Goal: Task Accomplishment & Management: Manage account settings

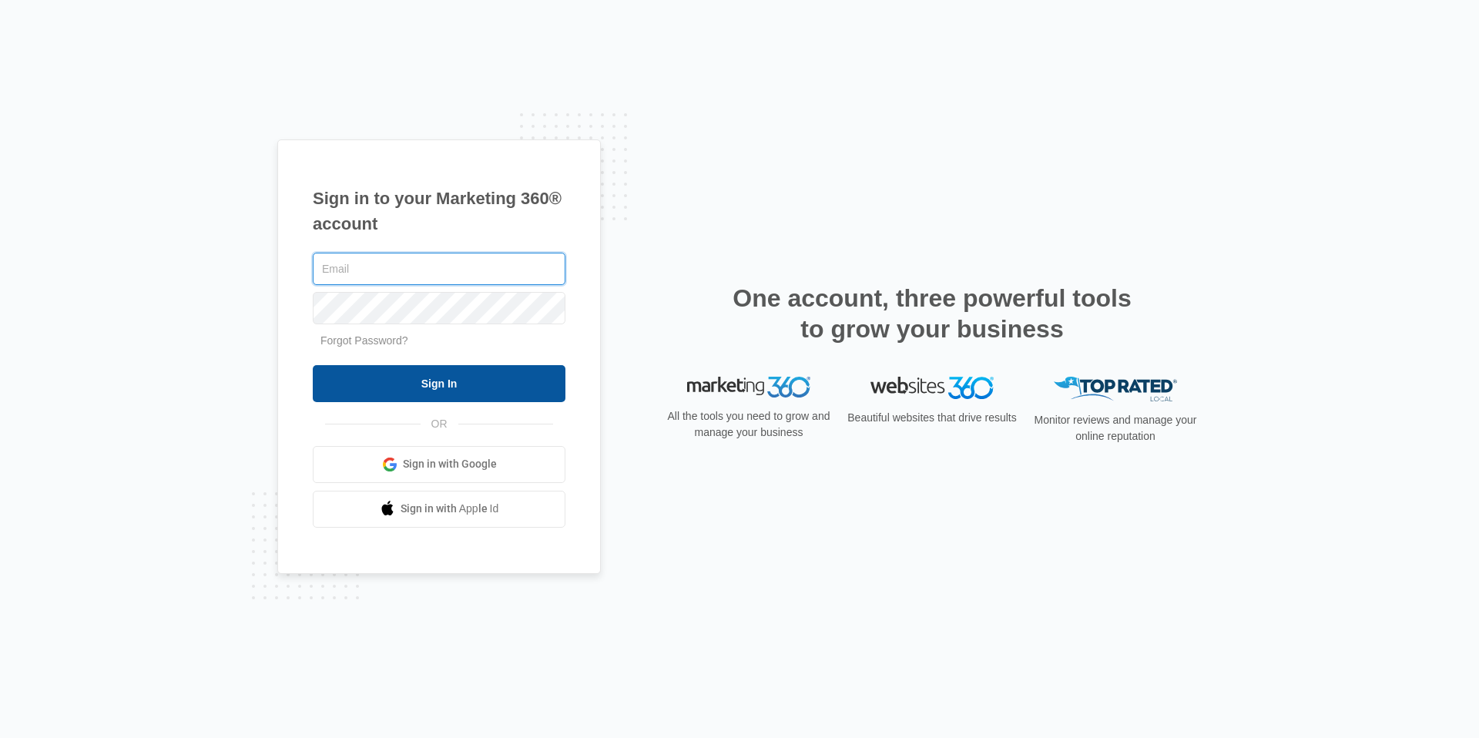
type input "[EMAIL_ADDRESS][DOMAIN_NAME]"
click at [355, 370] on input "Sign In" at bounding box center [439, 383] width 253 height 37
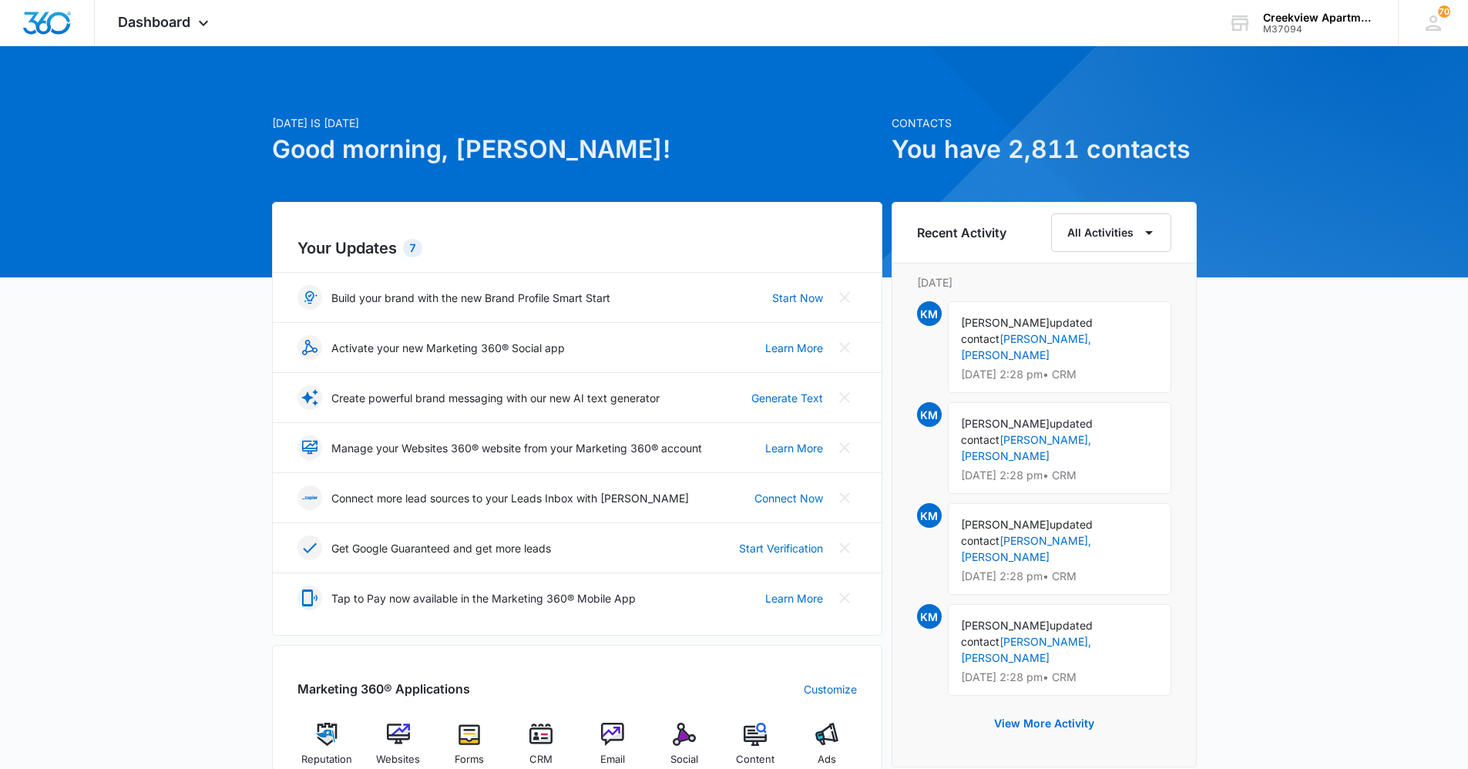
drag, startPoint x: 193, startPoint y: 547, endPoint x: 225, endPoint y: 540, distance: 33.1
click at [193, 546] on div "Today is Tuesday, October 7th Good morning, Kristin! Contacts You have 2,811 co…" at bounding box center [734, 711] width 1468 height 1292
click at [548, 739] on img at bounding box center [540, 734] width 23 height 23
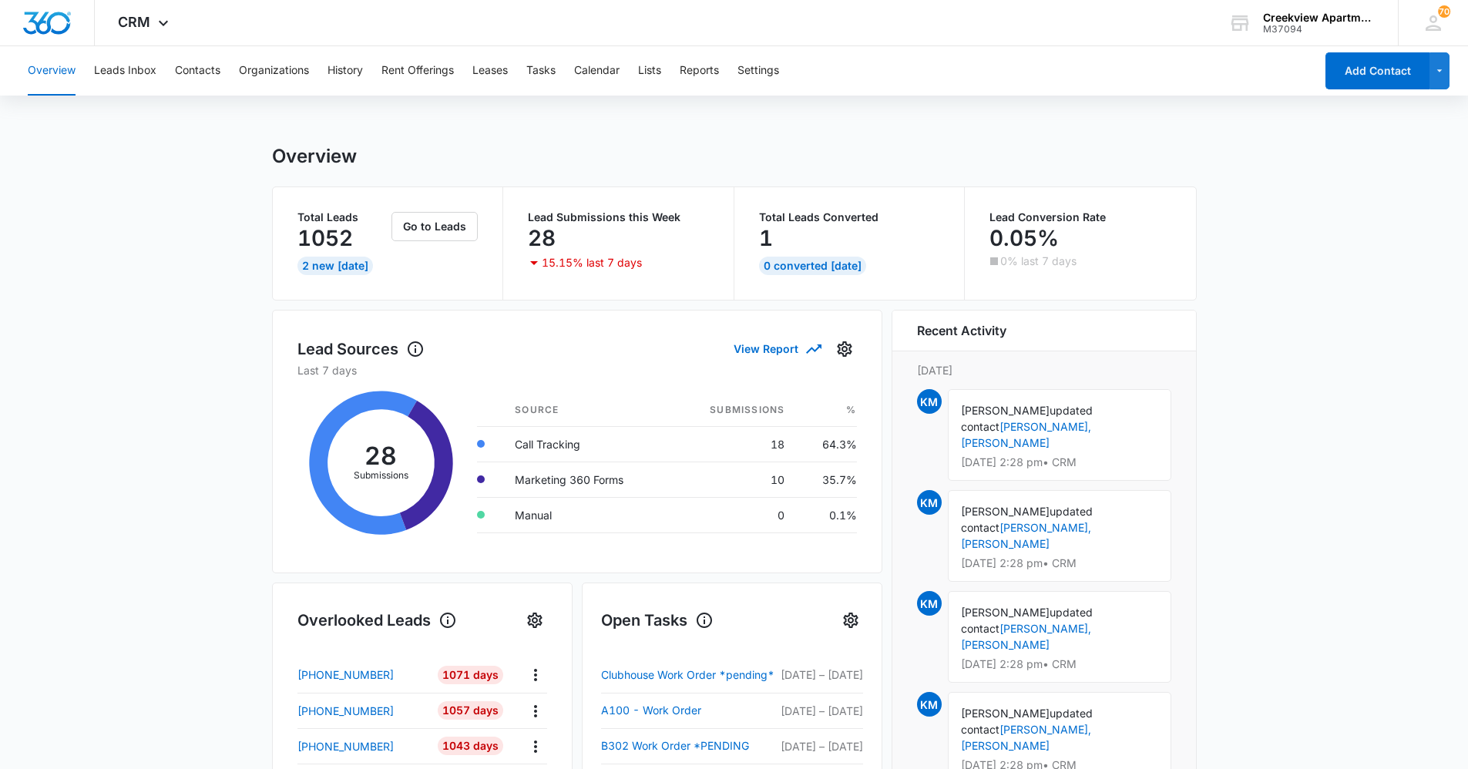
click at [138, 526] on main "Overview Total Leads 1052 2 New Today Go to Leads Lead Submissions this Week 28…" at bounding box center [734, 738] width 1468 height 1186
click at [199, 75] on button "Contacts" at bounding box center [197, 70] width 45 height 49
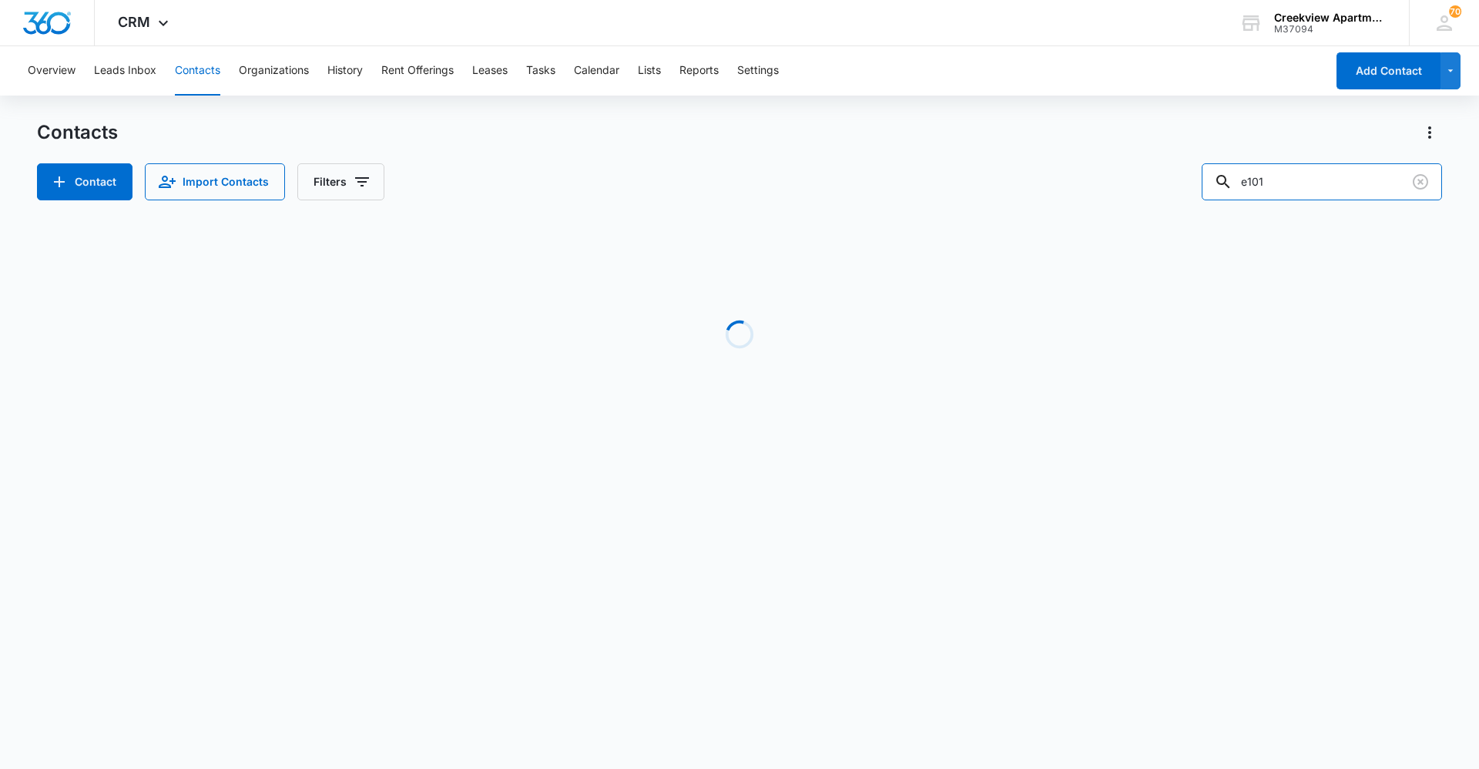
drag, startPoint x: 1301, startPoint y: 176, endPoint x: 1188, endPoint y: 186, distance: 113.7
click at [1188, 186] on div "Contact Import Contacts Filters e101" at bounding box center [740, 181] width 1406 height 37
type input "b102"
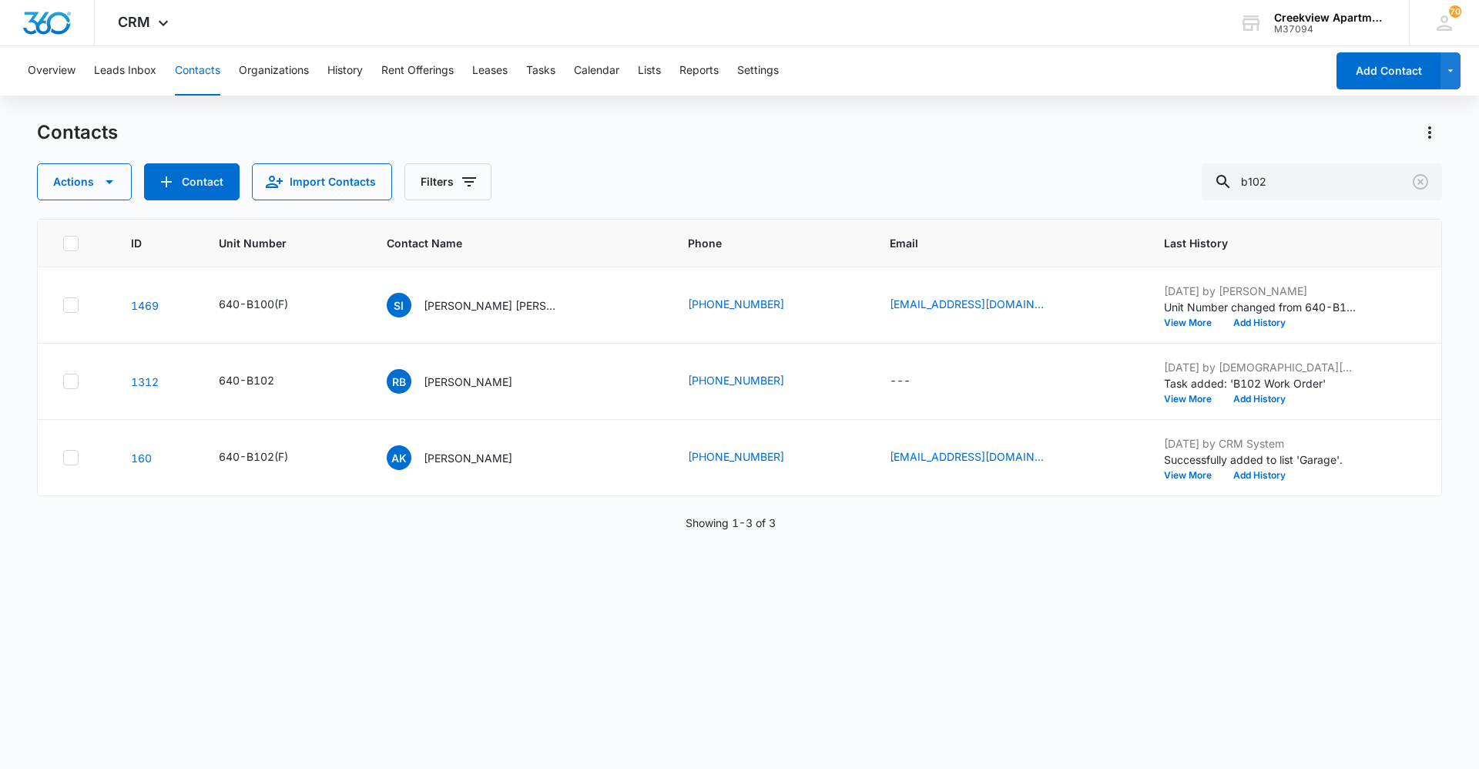
click at [217, 66] on button "Contacts" at bounding box center [197, 70] width 45 height 49
click at [495, 651] on div "ID Unit Number Contact Name Phone Email Last History 1469 640-B100(F) SI Socorr…" at bounding box center [740, 484] width 1406 height 530
click at [485, 676] on div "ID Unit Number Contact Name Phone Email Last History 1469 640-B100(F) SI Socorr…" at bounding box center [740, 484] width 1406 height 530
click at [518, 637] on div "ID Unit Number Contact Name Phone Email Last History 1469 640-B100(F) SI Socorr…" at bounding box center [740, 484] width 1406 height 530
click at [722, 654] on div "ID Unit Number Contact Name Phone Email Last History 1469 640-B100(F) SI Socorr…" at bounding box center [740, 484] width 1406 height 530
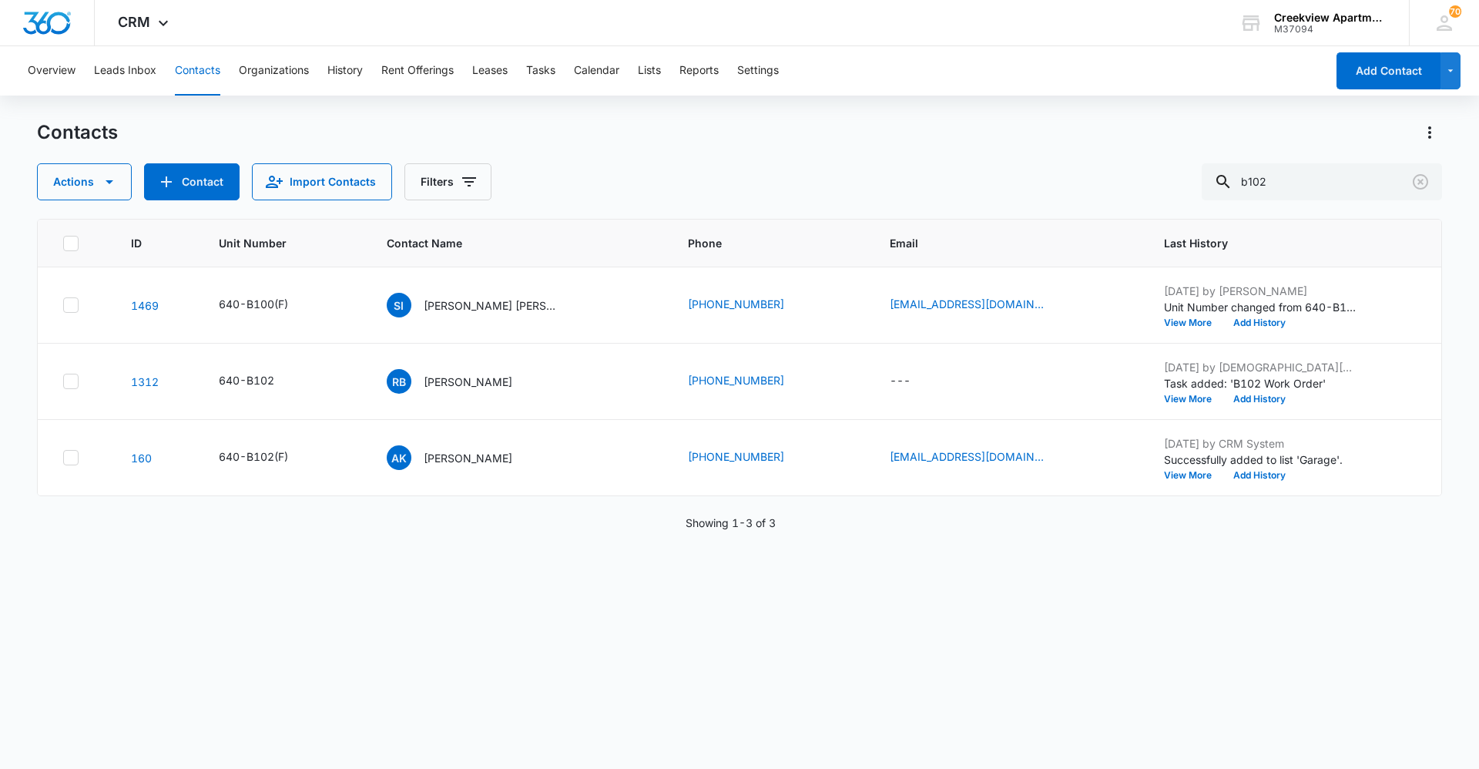
drag, startPoint x: 595, startPoint y: 159, endPoint x: 527, endPoint y: 57, distance: 122.2
click at [595, 159] on div "Contacts Actions Contact Import Contacts Filters b102" at bounding box center [740, 160] width 1406 height 80
